Goal: Check status: Check status

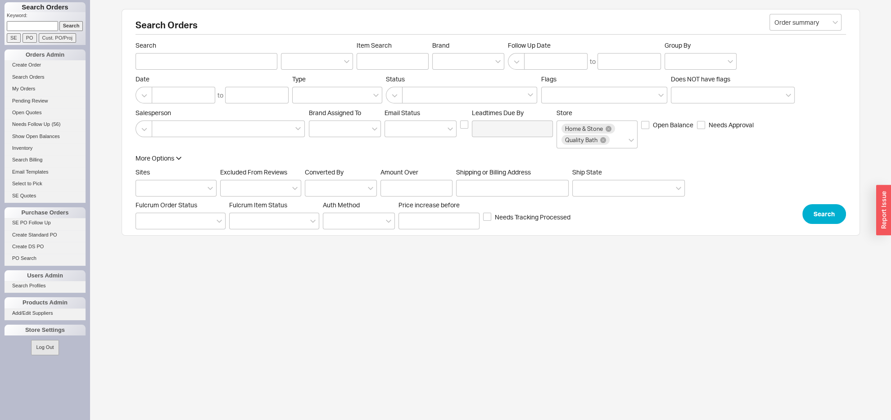
click at [23, 27] on input at bounding box center [32, 25] width 51 height 9
paste input "1735 [PERSON_NAME]"
type input "1735 [PERSON_NAME]"
drag, startPoint x: 62, startPoint y: 25, endPoint x: 80, endPoint y: 54, distance: 34.4
click at [61, 25] on input "Search" at bounding box center [71, 25] width 24 height 9
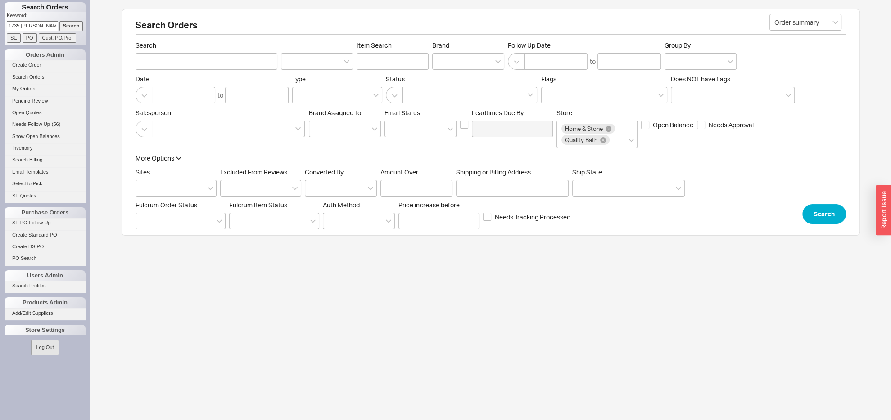
type input "1735 kimball"
drag, startPoint x: 479, startPoint y: 191, endPoint x: 475, endPoint y: 200, distance: 9.7
click at [479, 191] on label "Shipping or Billing Address" at bounding box center [512, 182] width 113 height 28
click at [479, 191] on input "Shipping or Billing Address" at bounding box center [512, 188] width 113 height 17
paste input "1735 kimball"
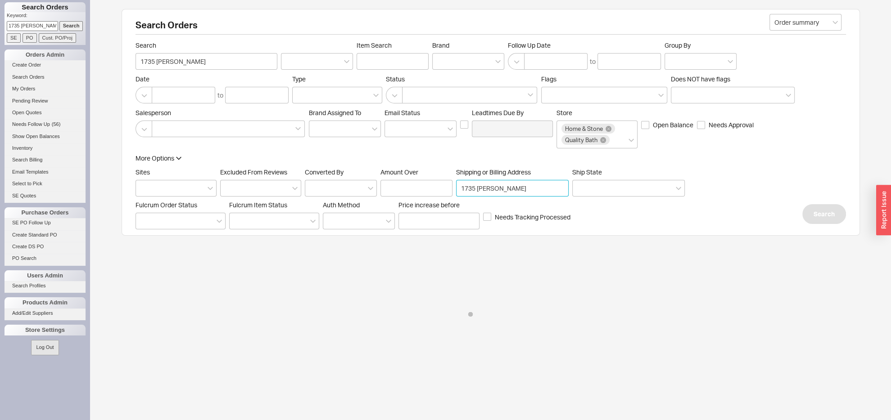
type input "1735 kimball"
drag, startPoint x: 564, startPoint y: 205, endPoint x: 542, endPoint y: 204, distance: 22.1
click at [546, 197] on input "1735 kimball" at bounding box center [512, 188] width 113 height 17
click at [536, 197] on input "1735 kimball" at bounding box center [512, 188] width 113 height 17
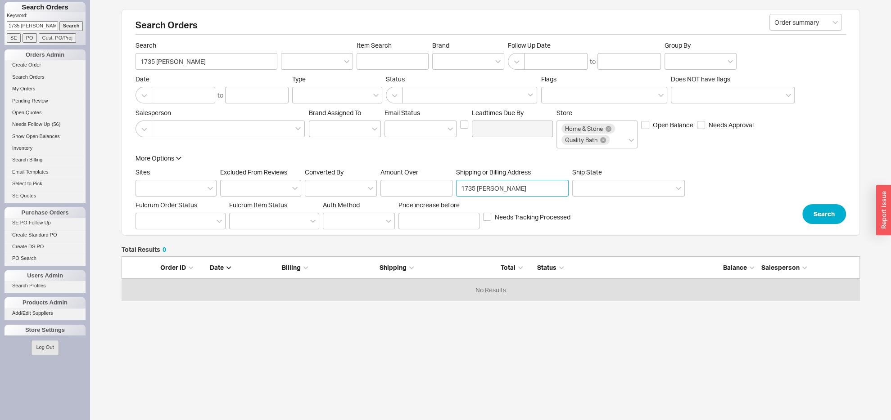
scroll to position [35, 728]
drag, startPoint x: 201, startPoint y: 63, endPoint x: 6, endPoint y: 60, distance: 194.5
click at [135, 60] on input "1735 kimball" at bounding box center [206, 61] width 142 height 17
click at [824, 224] on button "Search" at bounding box center [824, 214] width 44 height 20
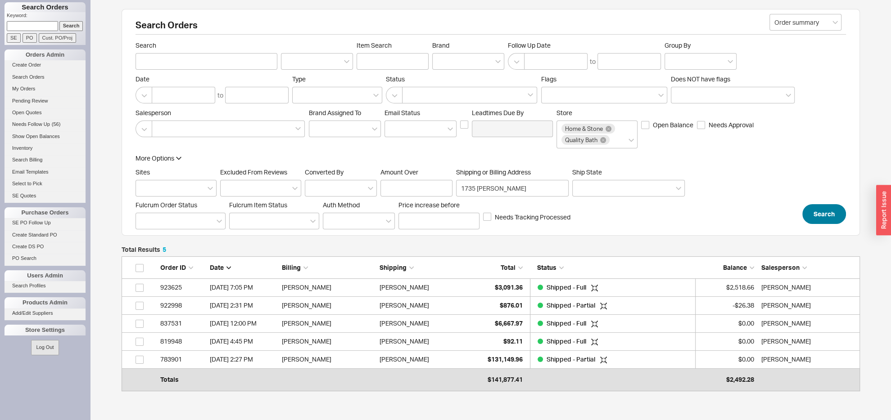
scroll to position [121, 728]
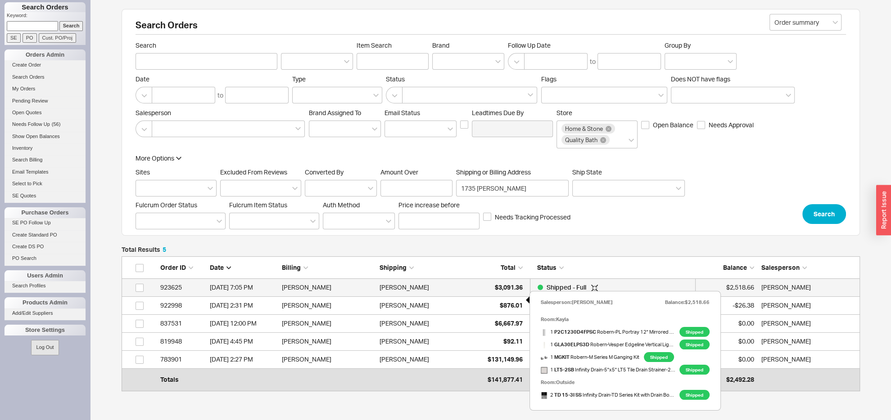
click at [497, 291] on span "$3,091.36" at bounding box center [509, 288] width 28 height 8
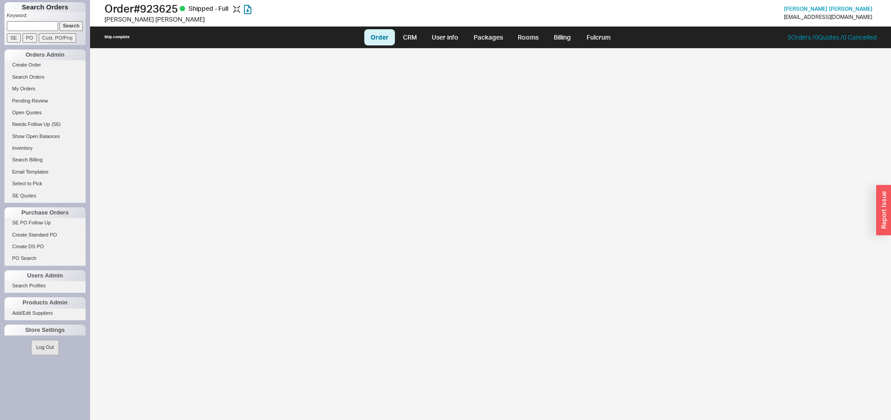
select select "LOW"
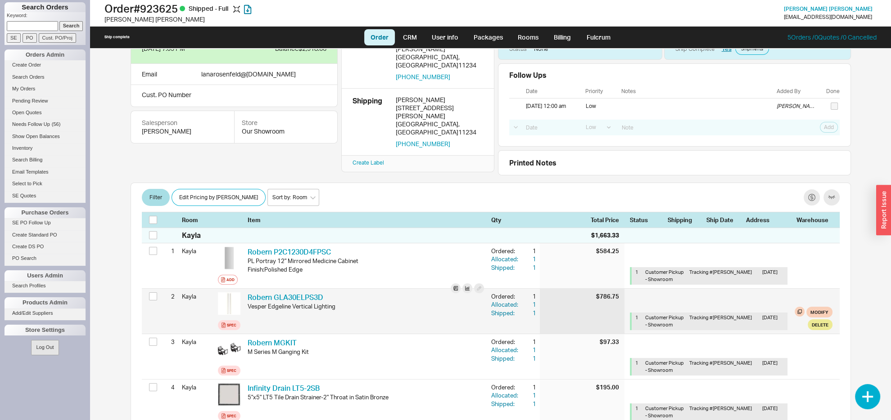
scroll to position [95, 0]
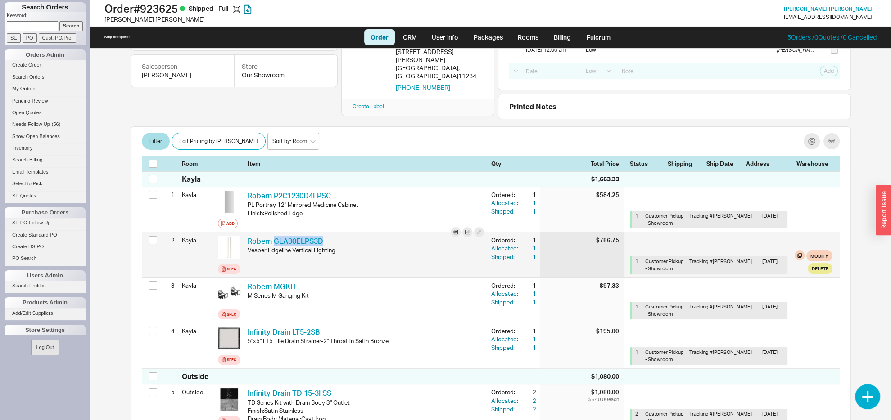
drag, startPoint x: 329, startPoint y: 240, endPoint x: 294, endPoint y: 238, distance: 34.3
click at [273, 235] on div "Robern GLA30ELPS3D RBN GLA30ELPS3D Vesper Edgeline Vertical Lighting" at bounding box center [366, 255] width 244 height 45
copy link "GLA30ELPS3D"
click at [527, 247] on div "2 Kayla Spec Robern GLA30ELPS3D RBN GLA30ELPS3D Vesper Edgeline Vertical Lighti…" at bounding box center [491, 255] width 698 height 45
click at [523, 250] on div "1" at bounding box center [528, 248] width 16 height 8
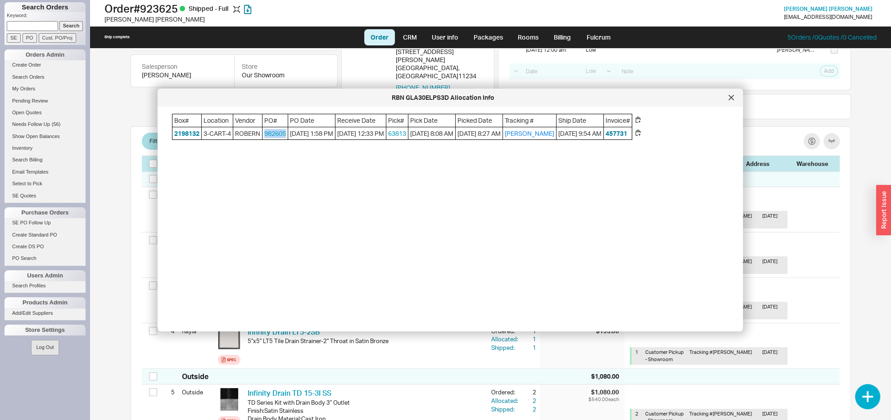
drag, startPoint x: 287, startPoint y: 137, endPoint x: 267, endPoint y: 138, distance: 20.3
click at [266, 137] on span "982605" at bounding box center [274, 133] width 25 height 13
copy link "982605"
drag, startPoint x: 729, startPoint y: 94, endPoint x: 661, endPoint y: 173, distance: 104.4
click at [729, 95] on div at bounding box center [731, 97] width 14 height 14
